Goal: Navigation & Orientation: Find specific page/section

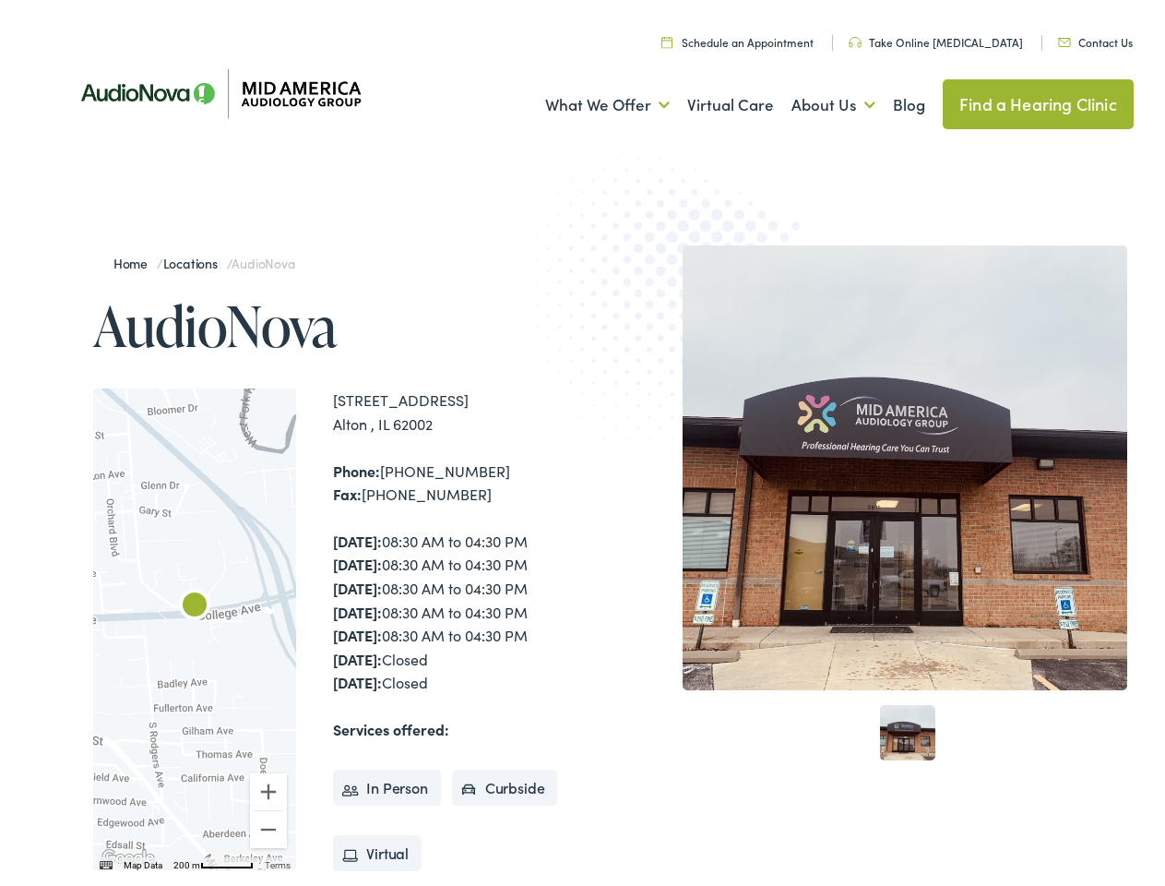
click at [582, 443] on img at bounding box center [683, 316] width 361 height 394
click at [590, 100] on link "What We Offer" at bounding box center [607, 99] width 125 height 68
click at [814, 100] on link "About Us" at bounding box center [833, 99] width 84 height 68
click at [195, 624] on div at bounding box center [194, 624] width 203 height 482
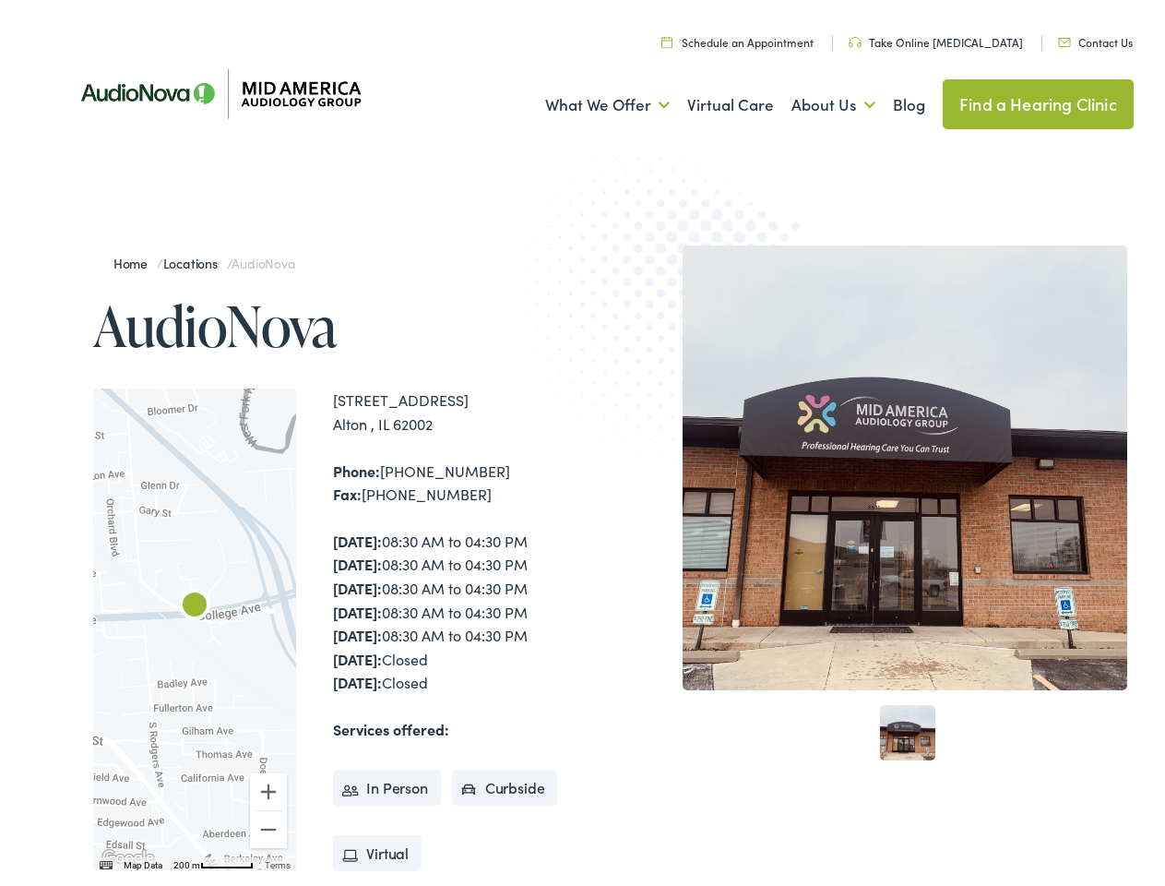
click at [195, 624] on div at bounding box center [194, 624] width 203 height 482
click at [195, 601] on img "AudioNova" at bounding box center [194, 601] width 44 height 44
click at [268, 786] on button "Zoom in" at bounding box center [268, 785] width 37 height 37
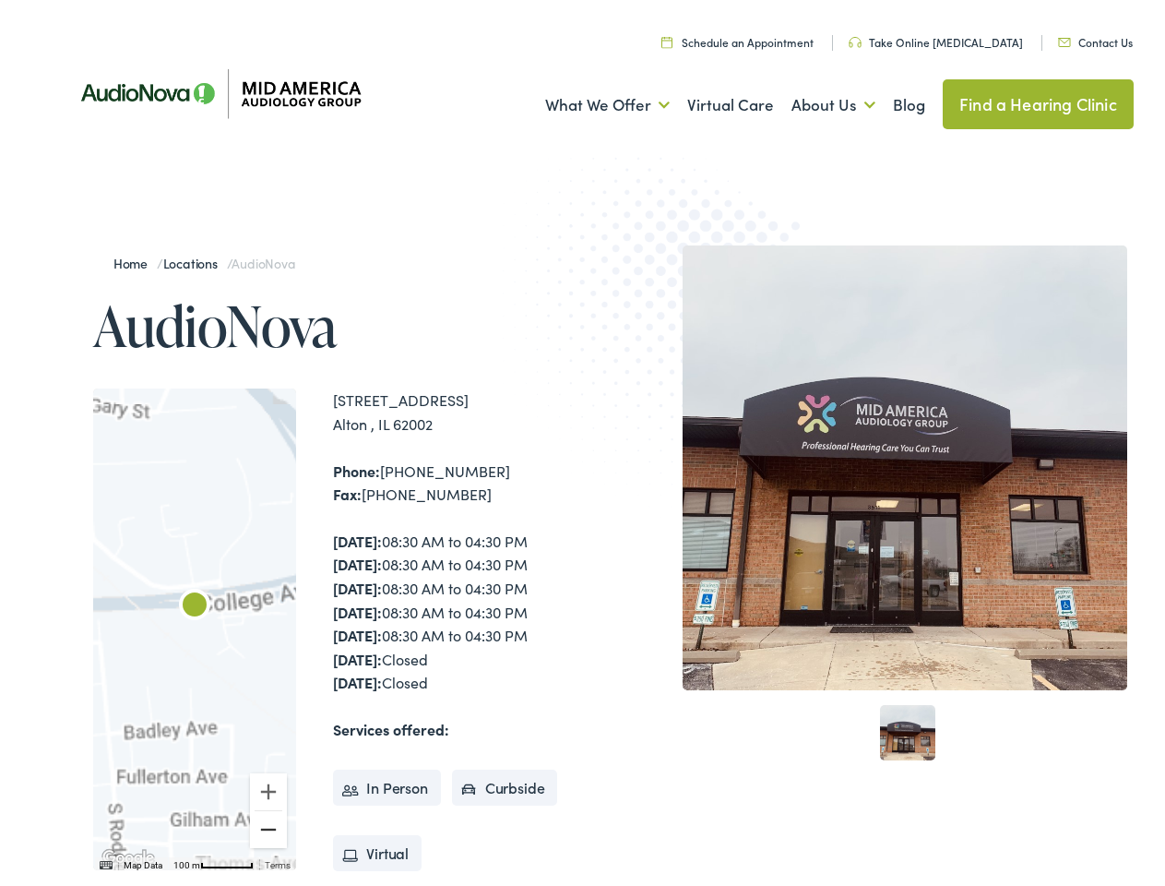
click at [268, 824] on button "Zoom out" at bounding box center [268, 823] width 37 height 37
click at [104, 860] on img "Keyboard shortcuts" at bounding box center [106, 859] width 13 height 8
